Goal: Complete application form

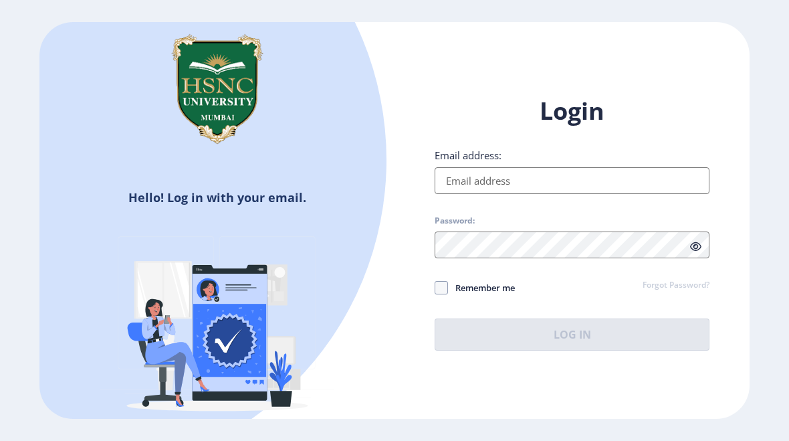
click at [560, 191] on input "Email address:" at bounding box center [572, 180] width 275 height 27
type input "[EMAIL_ADDRESS][DOMAIN_NAME]"
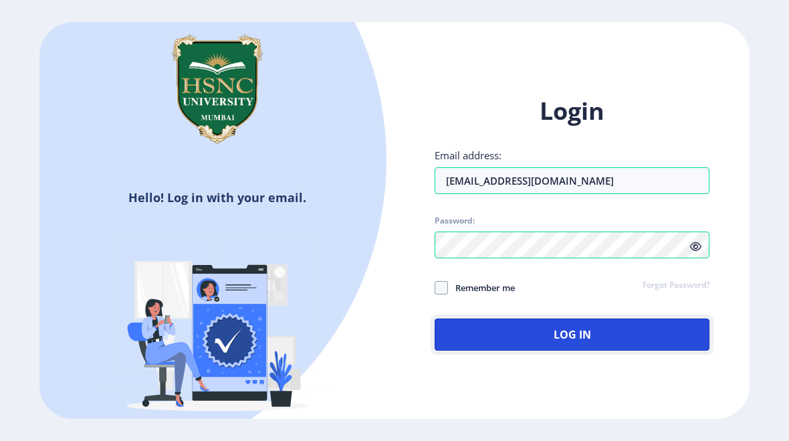
click at [653, 333] on button "Log In" at bounding box center [572, 334] width 275 height 32
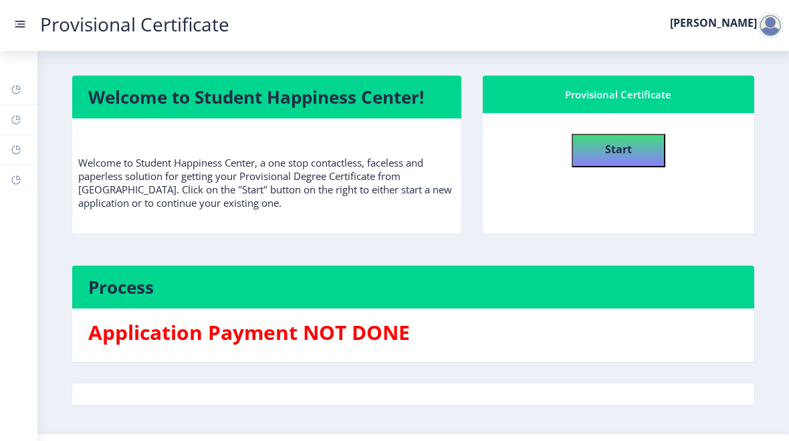
click at [637, 155] on button "Start" at bounding box center [619, 150] width 94 height 33
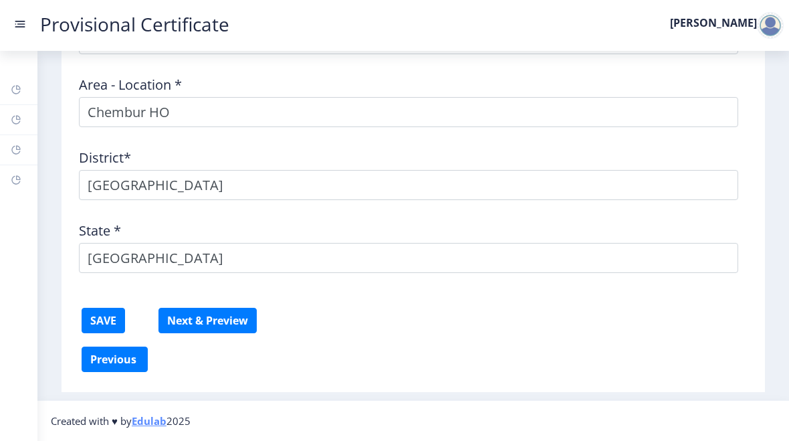
scroll to position [658, 0]
click at [206, 322] on button "Next & Preview" at bounding box center [207, 320] width 98 height 25
click at [209, 322] on button "Next & Preview" at bounding box center [207, 320] width 98 height 25
click at [211, 326] on button "Next & Preview" at bounding box center [207, 320] width 98 height 25
click at [229, 325] on button "Next & Preview" at bounding box center [207, 320] width 98 height 25
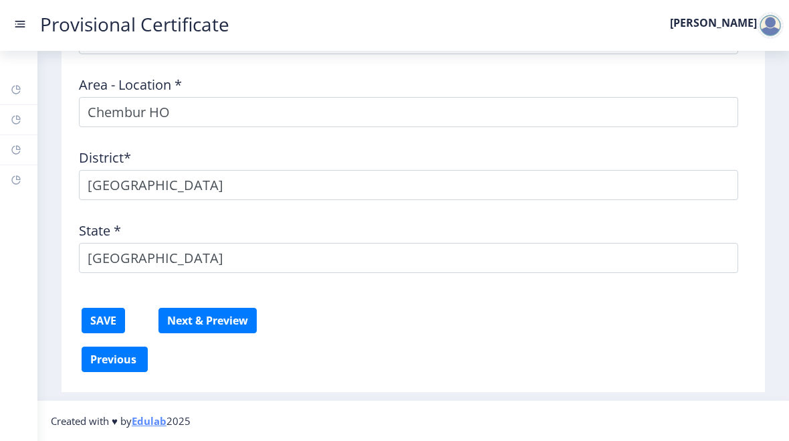
click at [238, 321] on button "Next & Preview" at bounding box center [207, 320] width 98 height 25
click at [239, 324] on button "Next & Preview" at bounding box center [207, 320] width 98 height 25
click at [240, 322] on button "Next & Preview" at bounding box center [207, 320] width 98 height 25
click at [241, 320] on button "Next & Preview" at bounding box center [207, 320] width 98 height 25
click at [243, 320] on button "Next & Preview" at bounding box center [207, 320] width 98 height 25
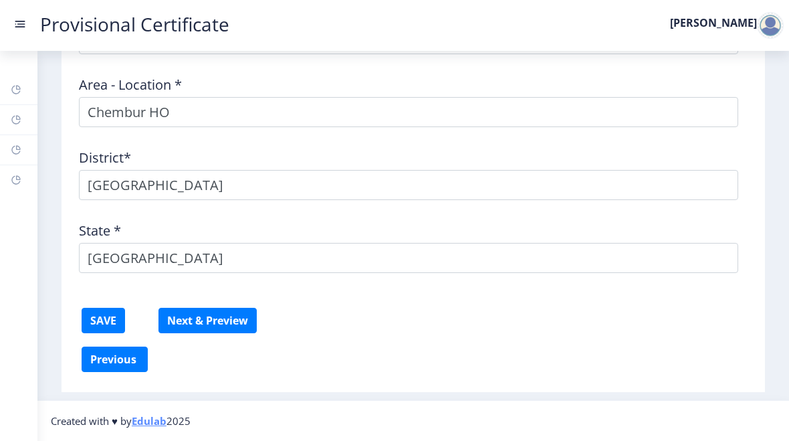
click at [245, 318] on button "Next & Preview" at bounding box center [207, 320] width 98 height 25
click at [247, 318] on button "Next & Preview" at bounding box center [207, 320] width 98 height 25
